Goal: Task Accomplishment & Management: Manage account settings

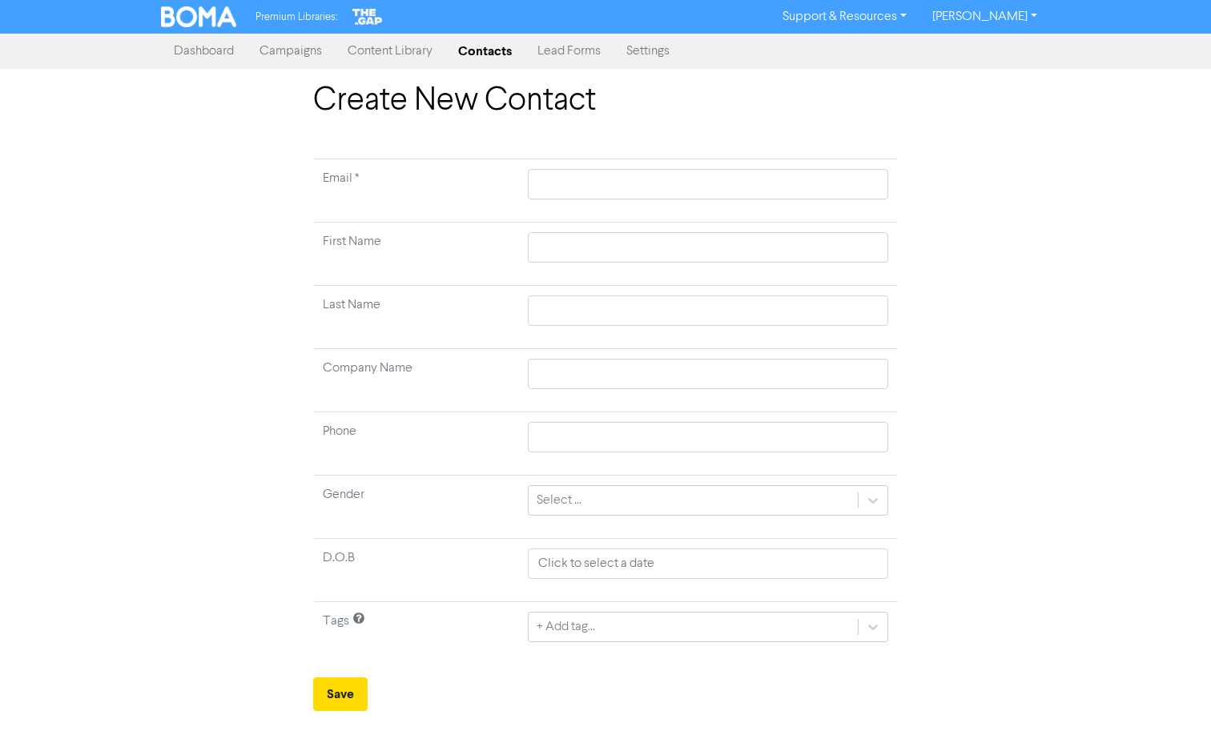
click at [482, 49] on link "Contacts" at bounding box center [484, 51] width 79 height 32
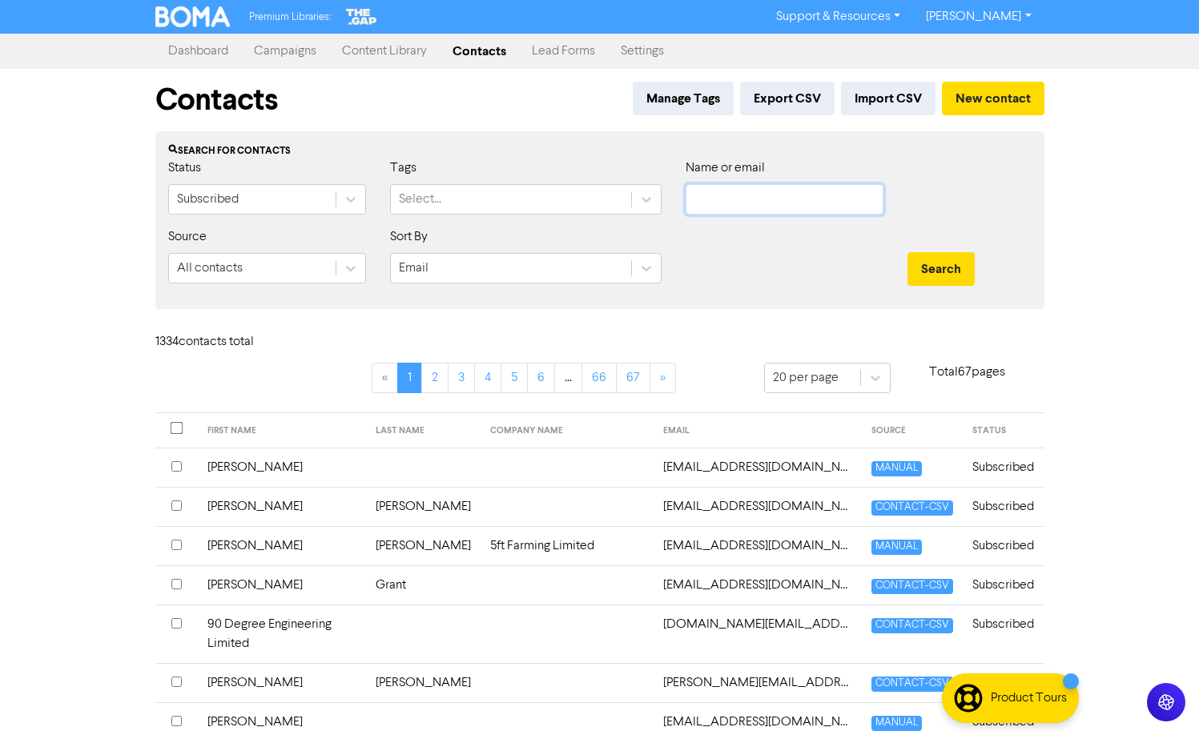
click at [825, 212] on input "text" at bounding box center [785, 199] width 198 height 30
type input "A"
type input "[PERSON_NAME]"
click at [908, 252] on button "Search" at bounding box center [941, 269] width 67 height 34
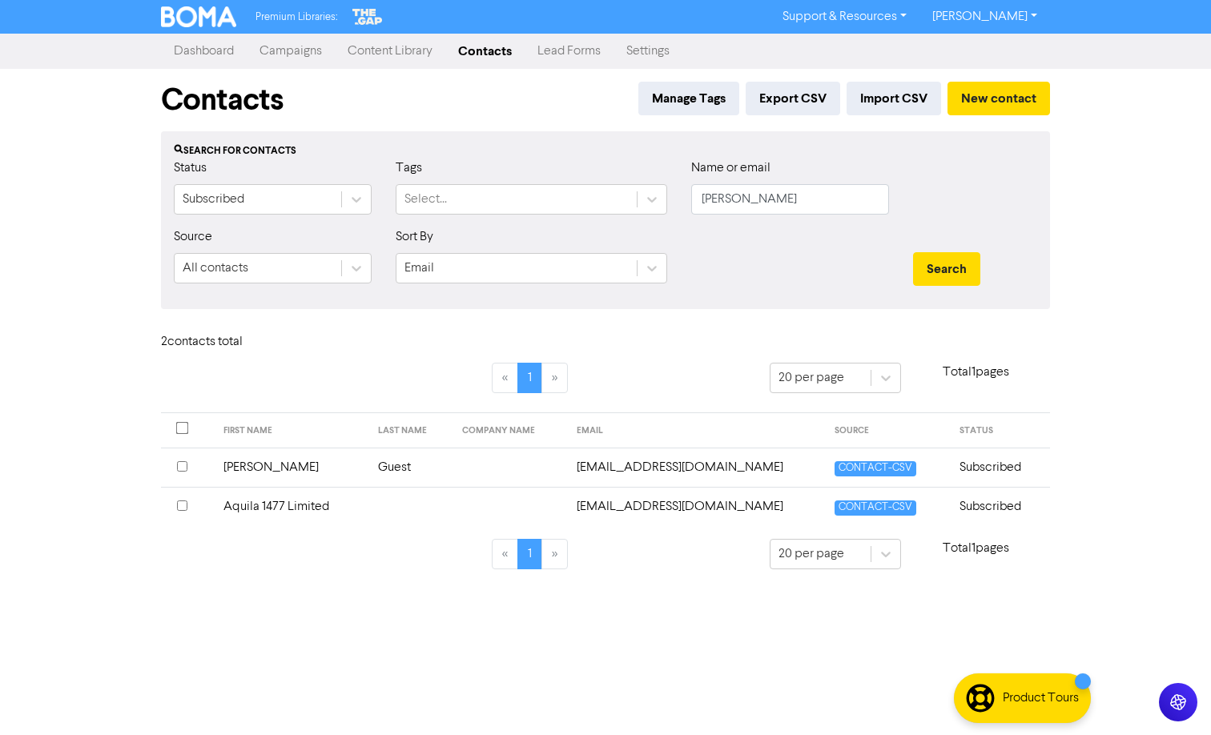
click at [1022, 470] on td "Subscribed" at bounding box center [1000, 467] width 100 height 39
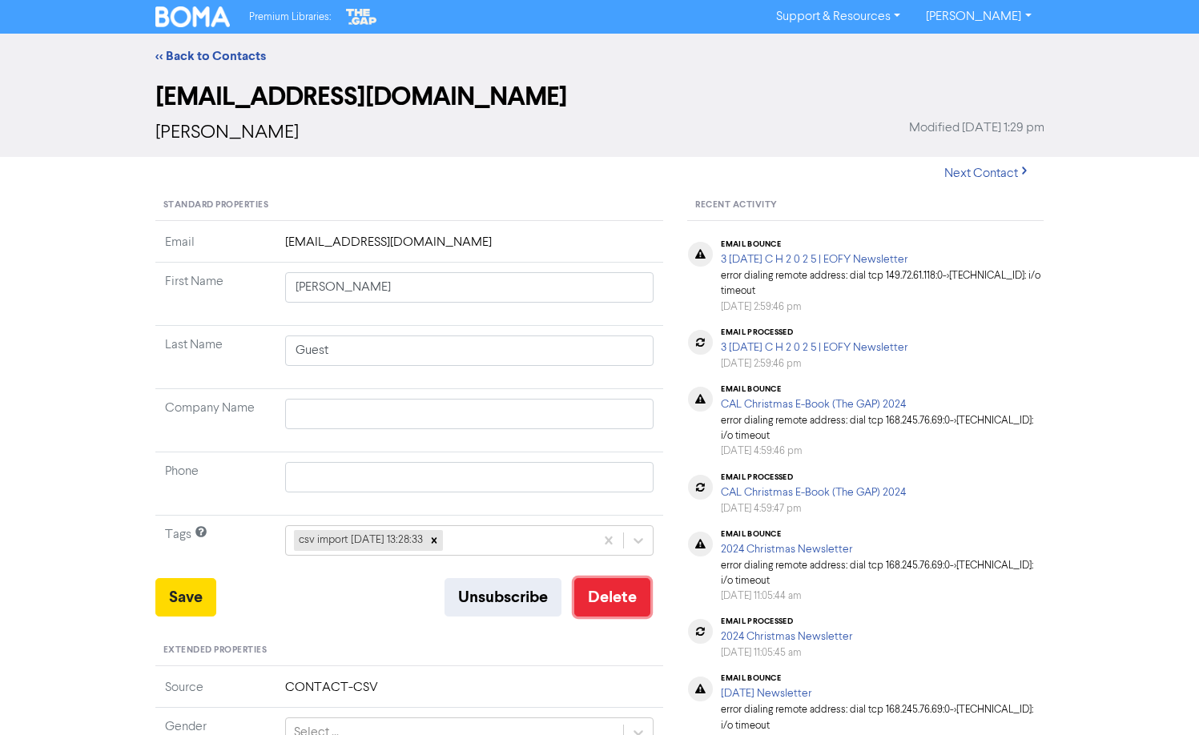
click at [600, 590] on button "Delete" at bounding box center [612, 597] width 76 height 38
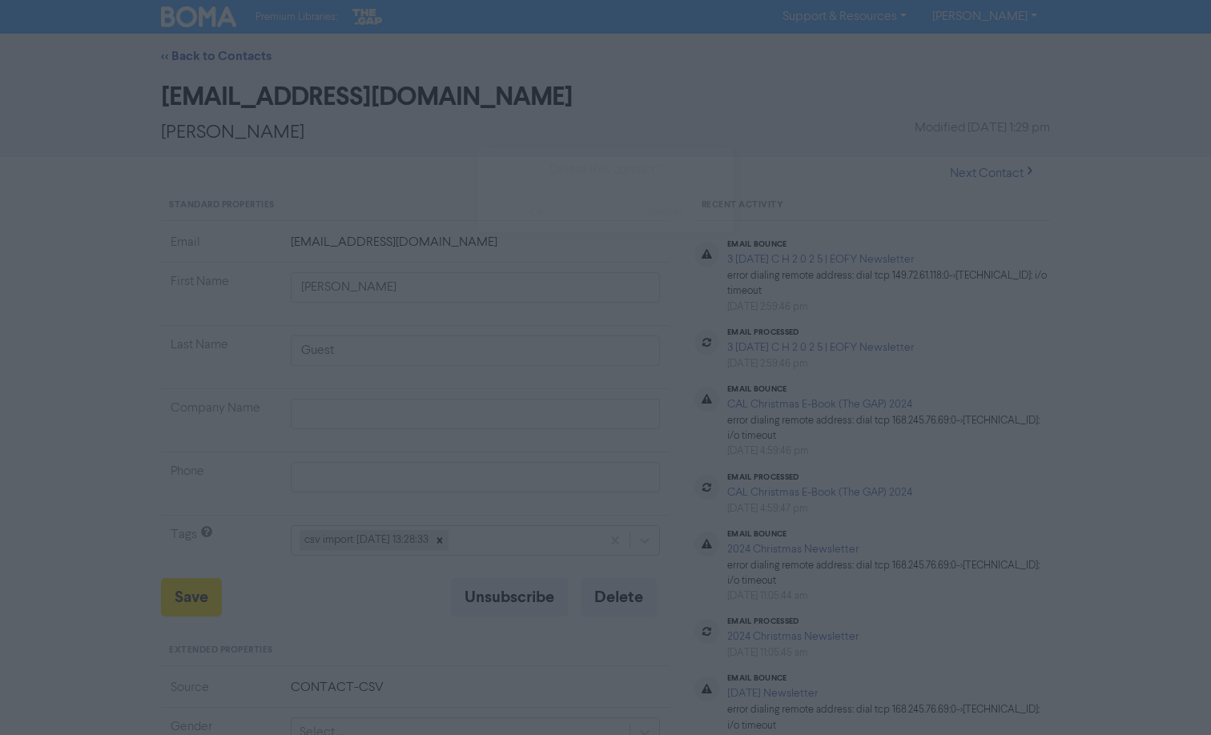
click at [543, 218] on button "ok" at bounding box center [536, 212] width 119 height 40
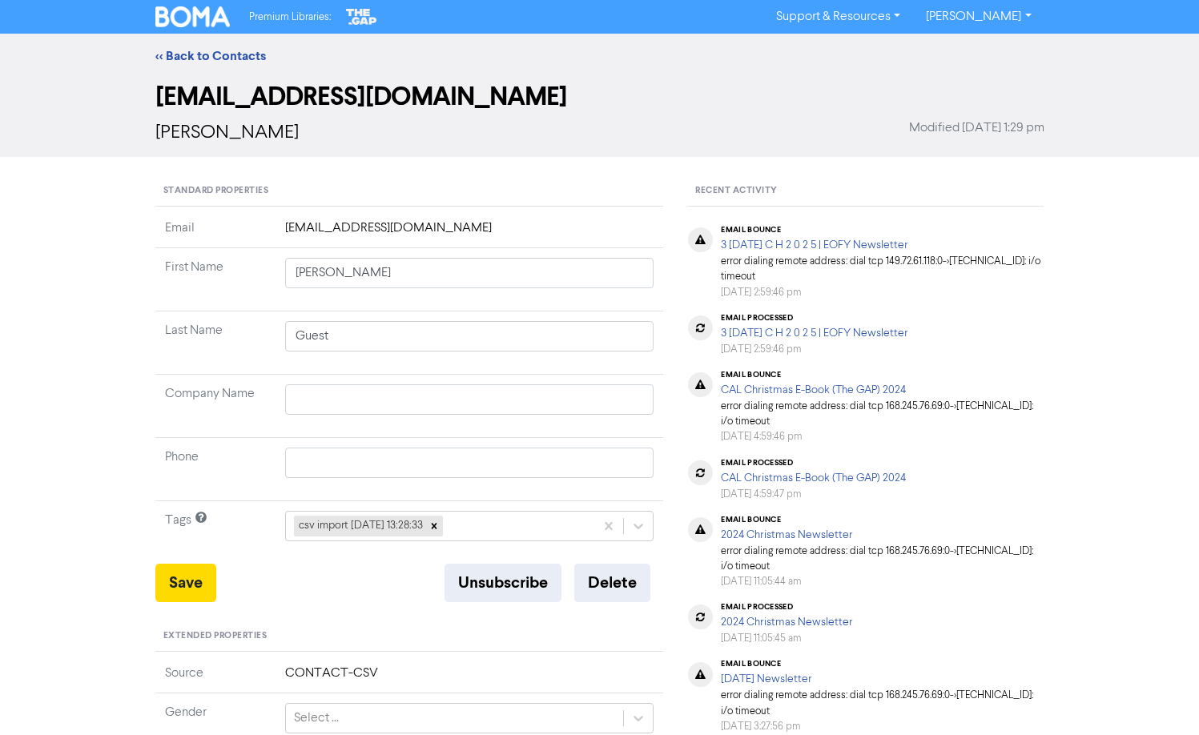
click at [204, 17] on img at bounding box center [192, 16] width 75 height 21
